Goal: Task Accomplishment & Management: Use online tool/utility

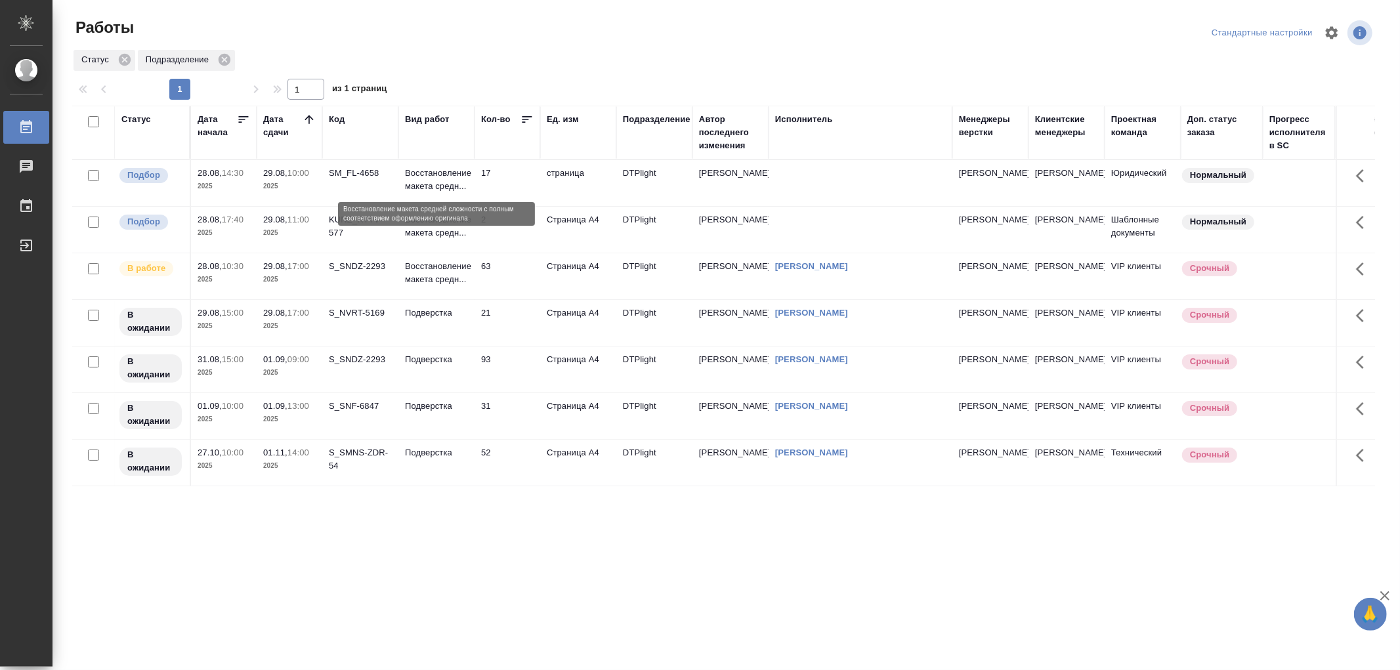
click at [444, 182] on p "Восстановление макета средн..." at bounding box center [436, 180] width 63 height 26
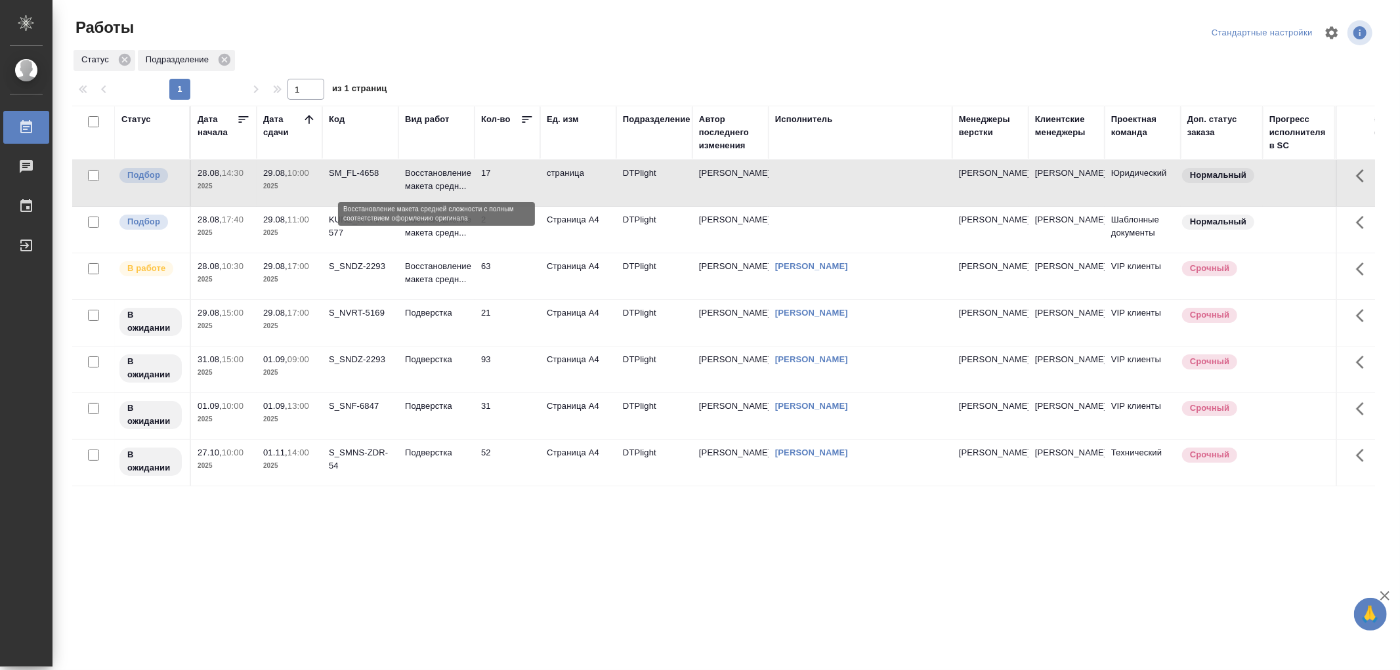
click at [444, 182] on p "Восстановление макета средн..." at bounding box center [436, 180] width 63 height 26
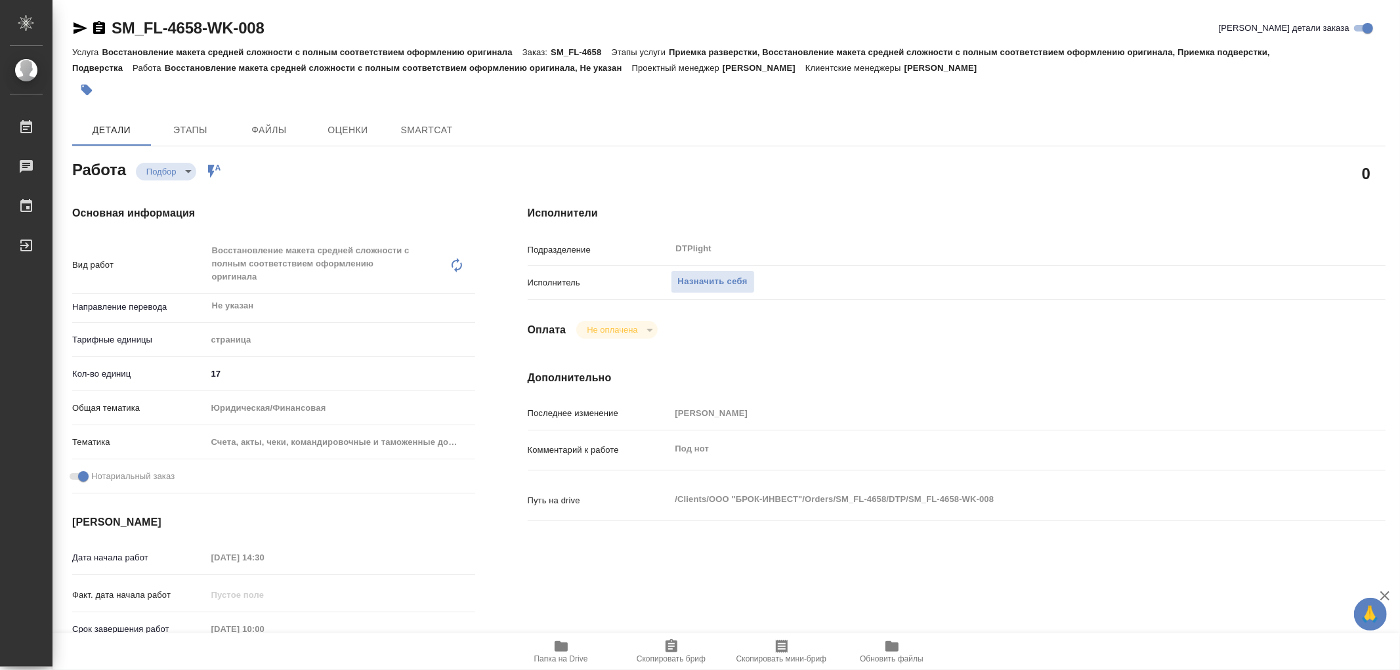
type textarea "x"
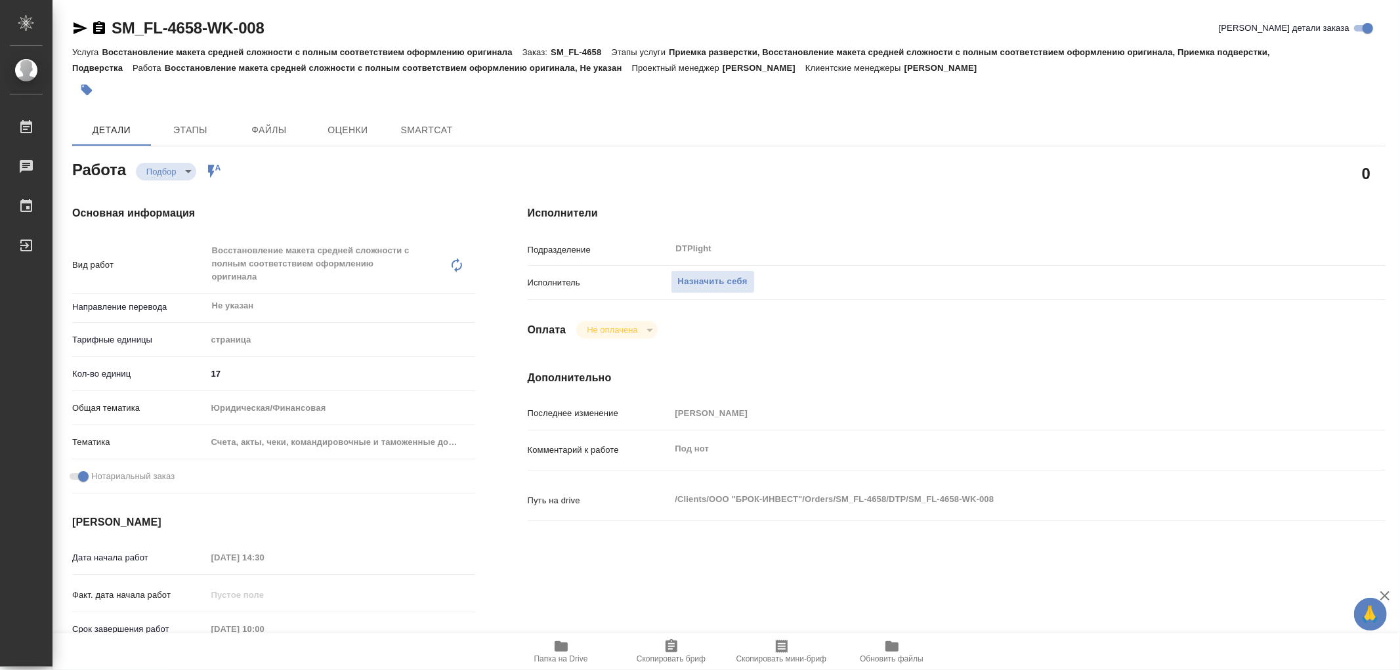
type textarea "x"
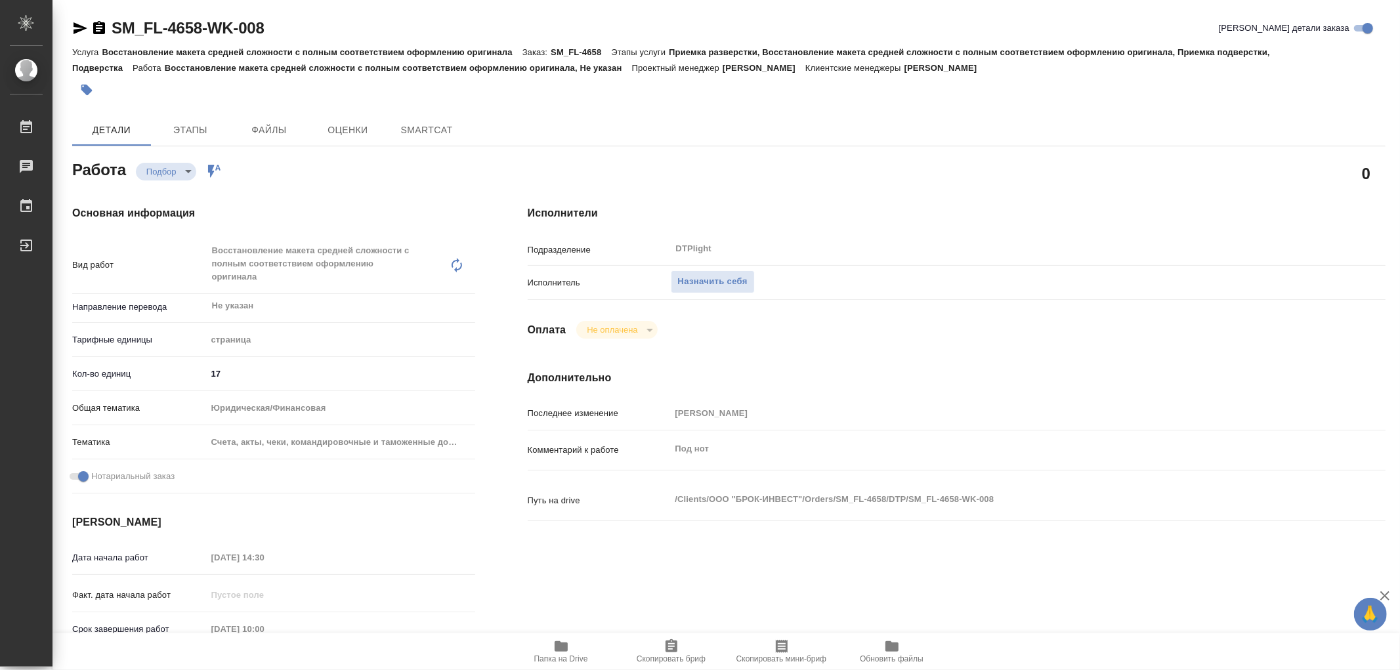
type textarea "x"
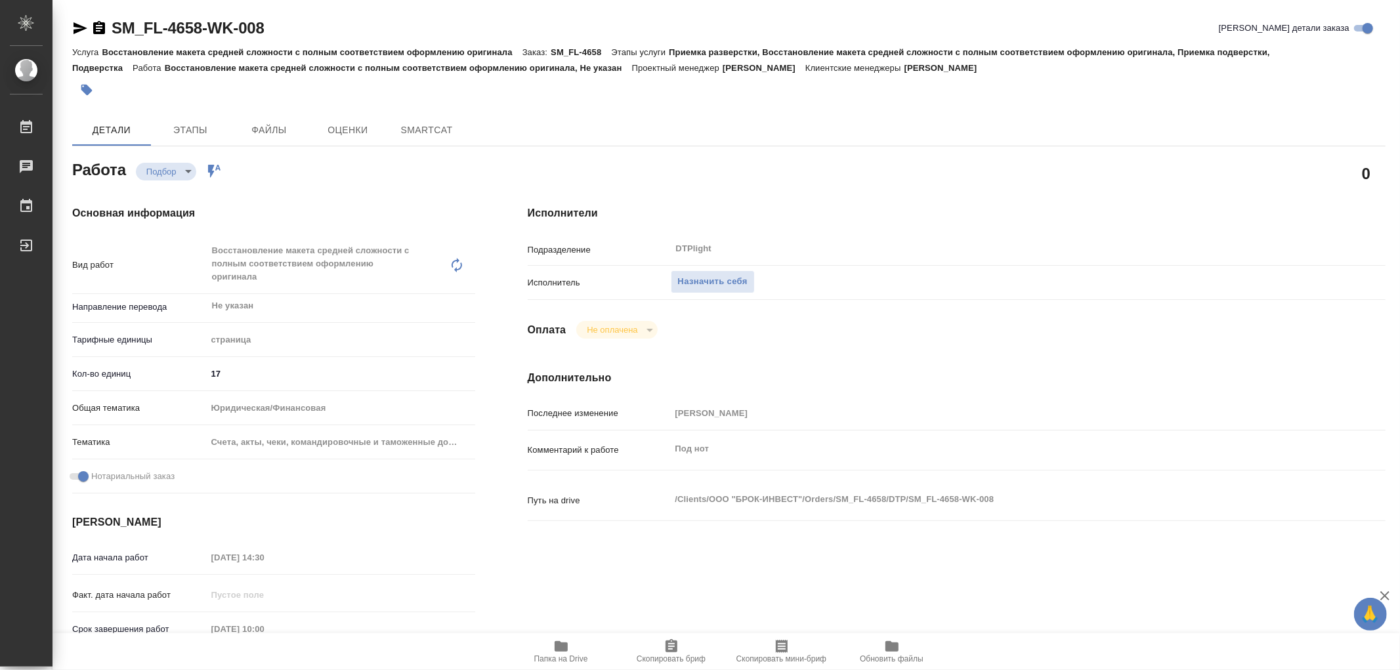
type textarea "x"
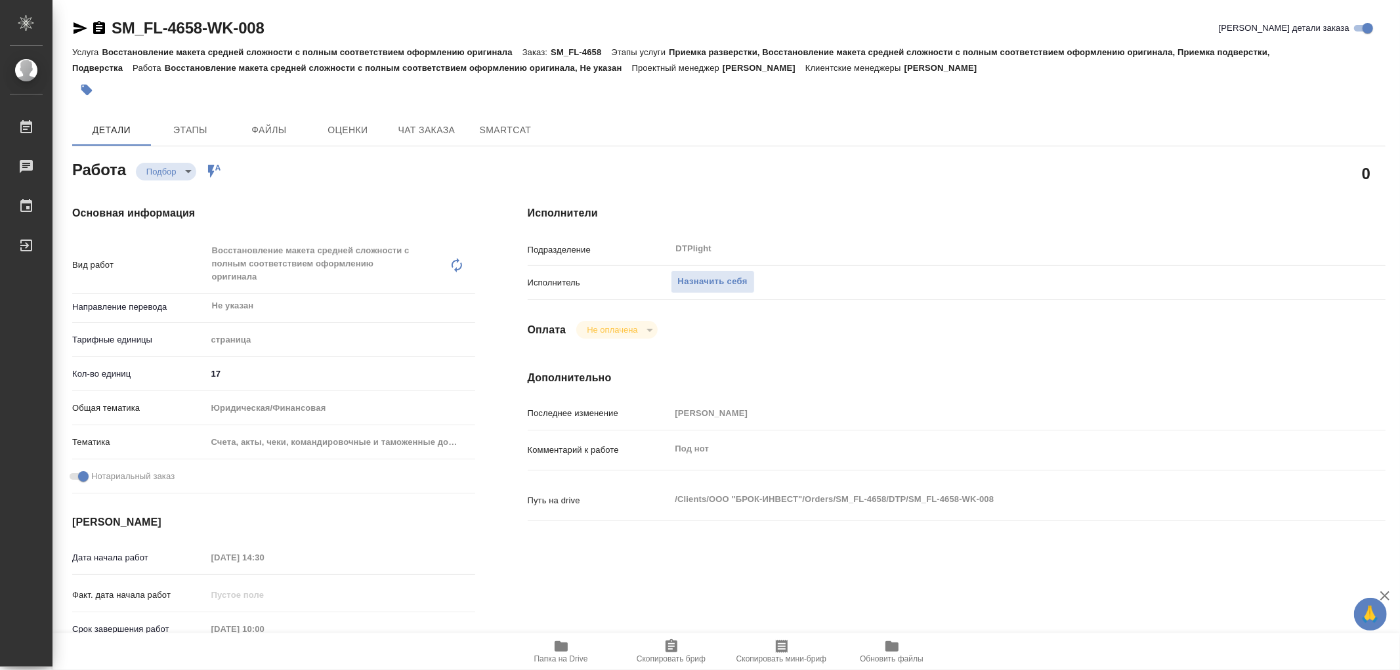
type textarea "x"
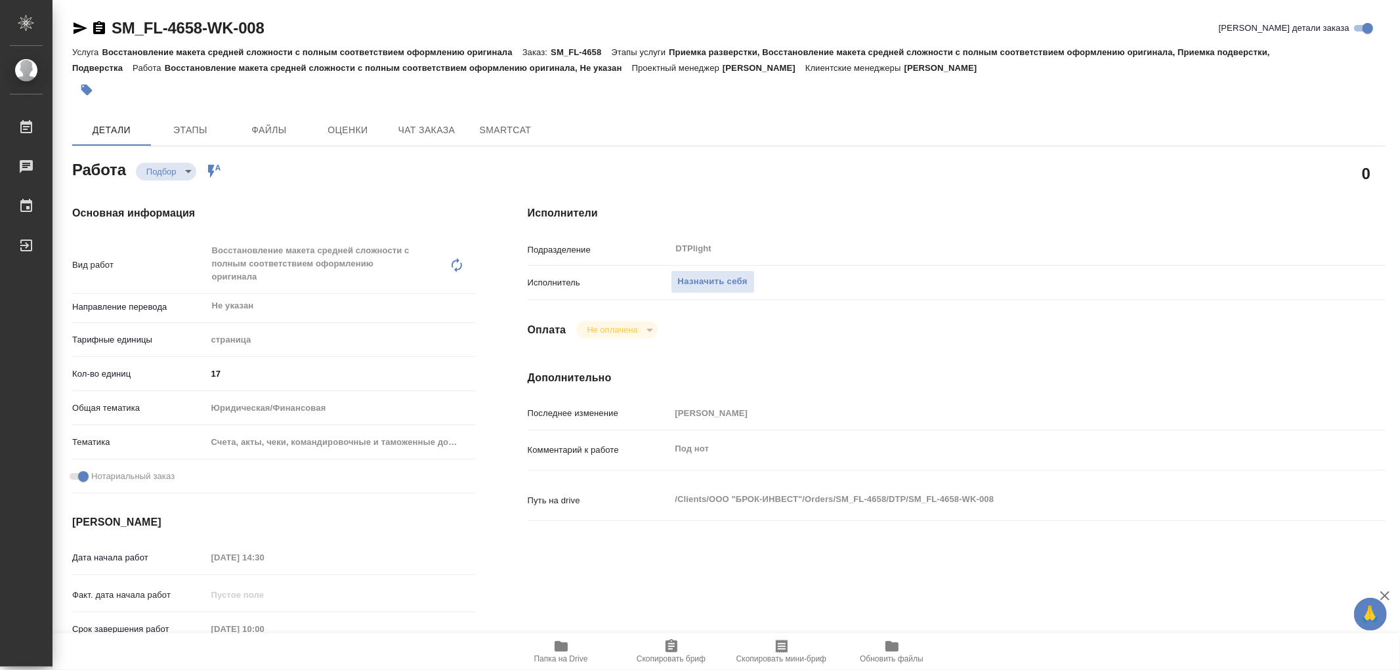
type textarea "x"
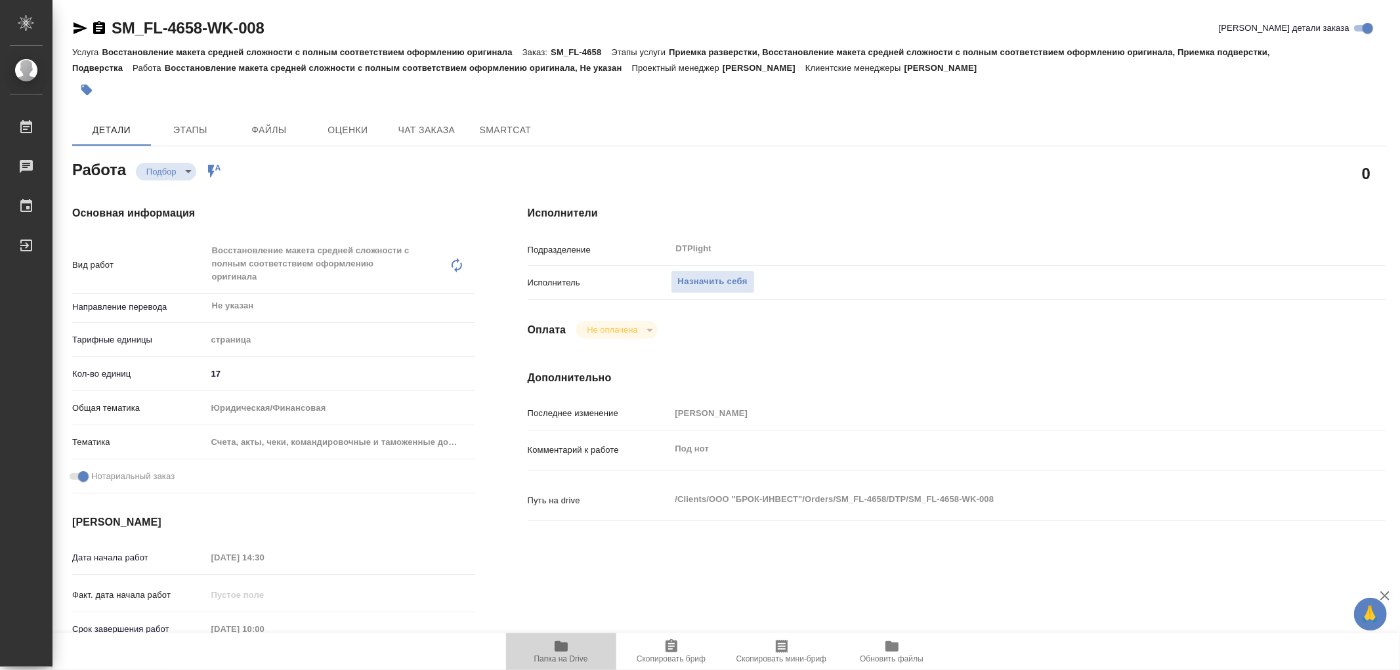
click at [564, 644] on icon "button" at bounding box center [561, 646] width 13 height 10
